Goal: Check status: Check status

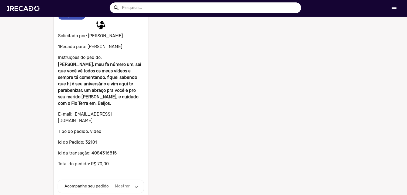
click at [122, 183] on mat-panel-description "Mostrar" at bounding box center [122, 186] width 17 height 6
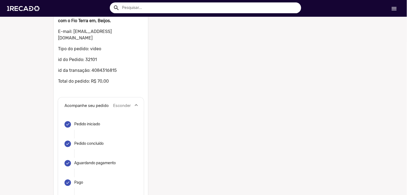
scroll to position [195, 0]
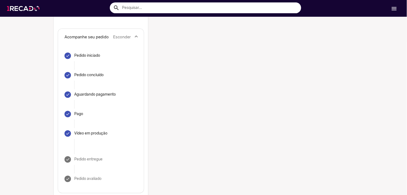
click at [21, 11] on img at bounding box center [24, 8] width 41 height 23
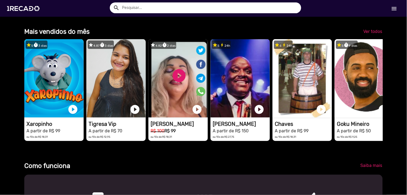
scroll to position [0, 805]
click at [32, 8] on img at bounding box center [24, 8] width 41 height 23
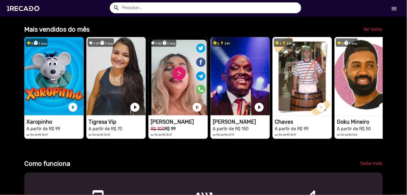
scroll to position [150, 0]
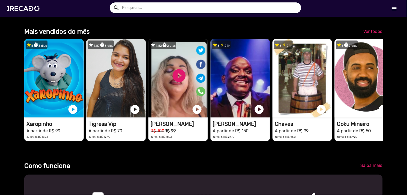
click at [392, 6] on mat-icon "menu" at bounding box center [394, 8] width 6 height 6
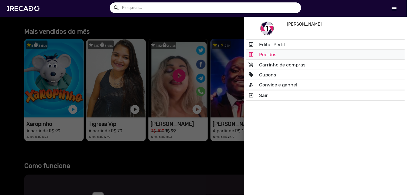
click at [281, 55] on link "list_alt Pedidos" at bounding box center [325, 55] width 158 height 10
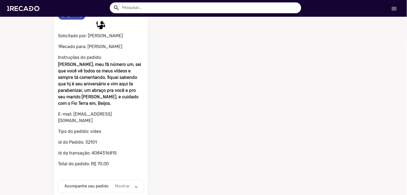
click at [130, 183] on span "Acompanhe seu pedido Mostrar" at bounding box center [99, 186] width 71 height 6
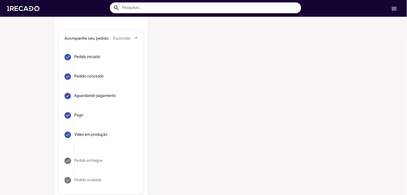
scroll to position [195, 0]
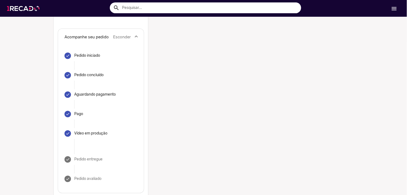
click at [33, 8] on img at bounding box center [24, 8] width 41 height 23
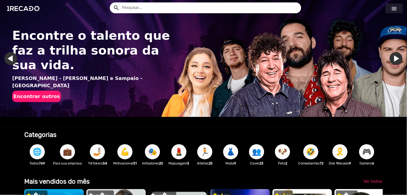
click at [393, 9] on mat-icon "menu" at bounding box center [394, 8] width 6 height 6
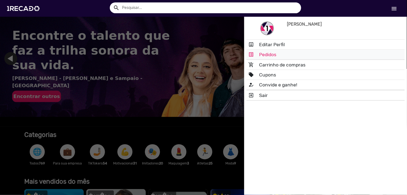
click at [299, 53] on link "list_alt Pedidos" at bounding box center [325, 55] width 158 height 10
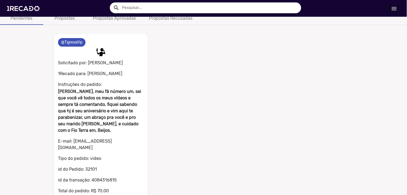
scroll to position [43, 0]
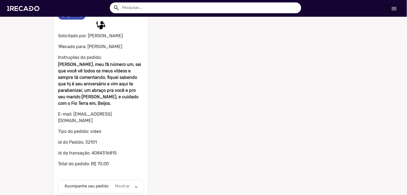
click at [123, 183] on mat-panel-description "Mostrar" at bounding box center [122, 186] width 17 height 6
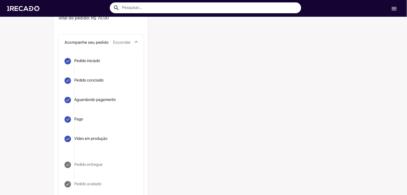
scroll to position [193, 0]
